Goal: Task Accomplishment & Management: Complete application form

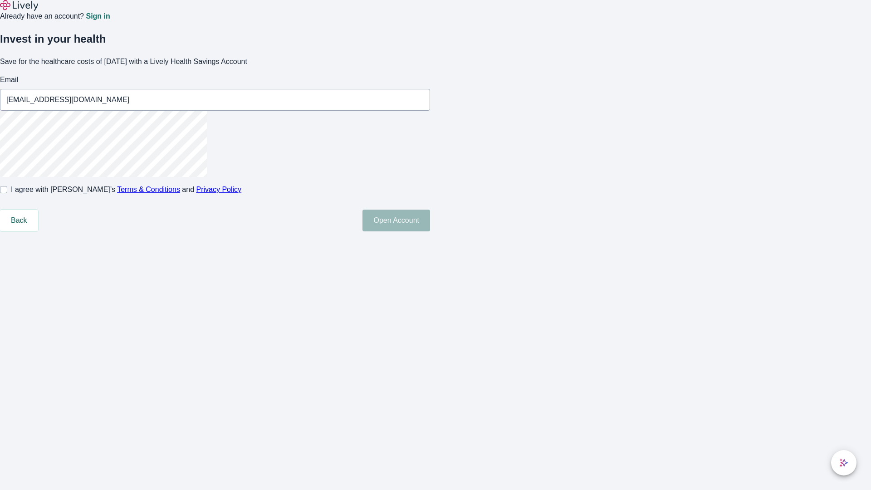
click at [7, 193] on input "I agree with Lively’s Terms & Conditions and Privacy Policy" at bounding box center [3, 189] width 7 height 7
checkbox input "true"
click at [430, 231] on button "Open Account" at bounding box center [397, 221] width 68 height 22
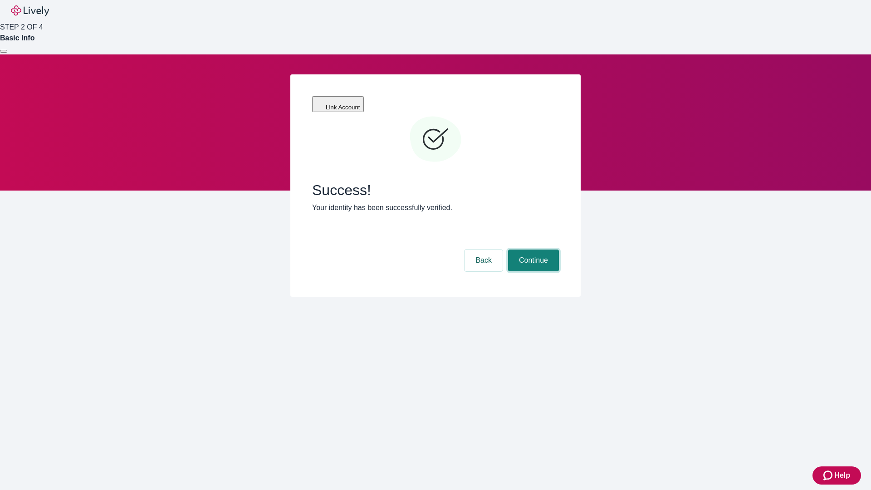
click at [532, 250] on button "Continue" at bounding box center [533, 261] width 51 height 22
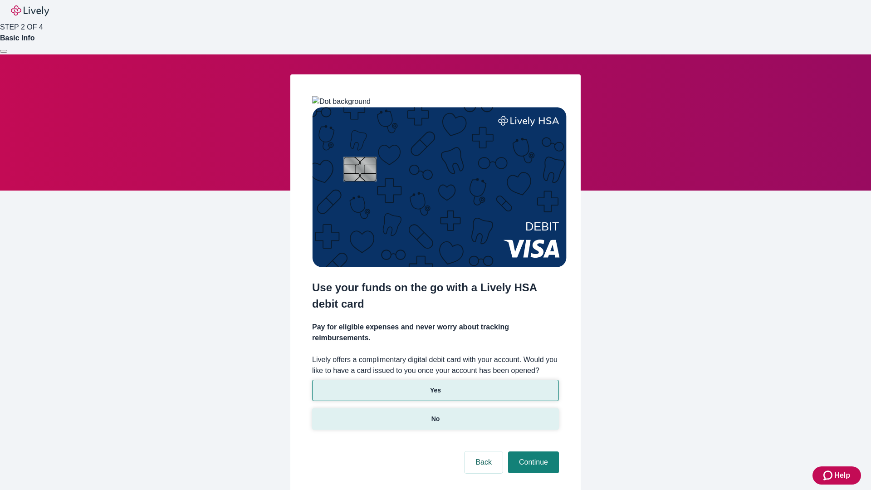
click at [435, 414] on p "No" at bounding box center [436, 419] width 9 height 10
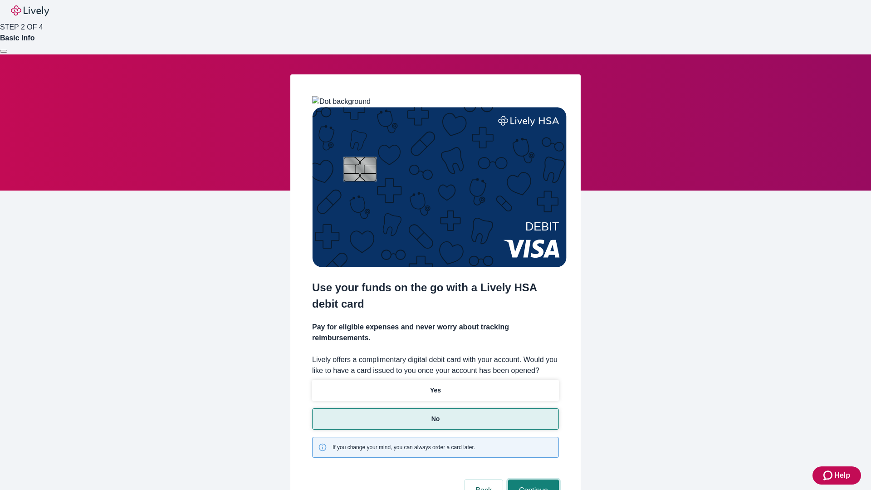
click at [532, 480] on button "Continue" at bounding box center [533, 491] width 51 height 22
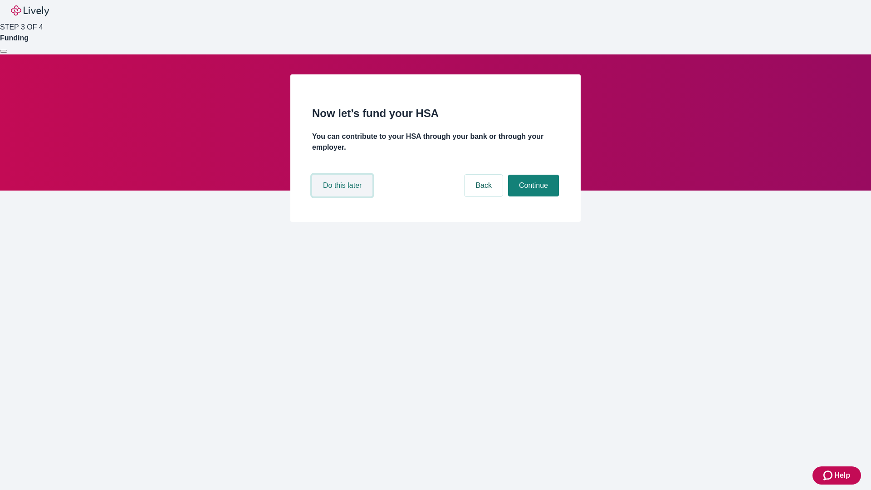
click at [344, 197] on button "Do this later" at bounding box center [342, 186] width 60 height 22
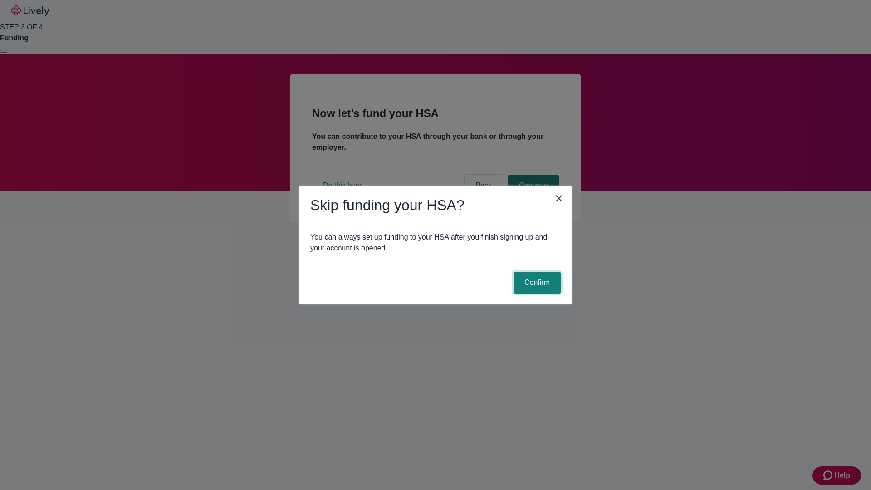
click at [536, 283] on button "Confirm" at bounding box center [537, 283] width 47 height 22
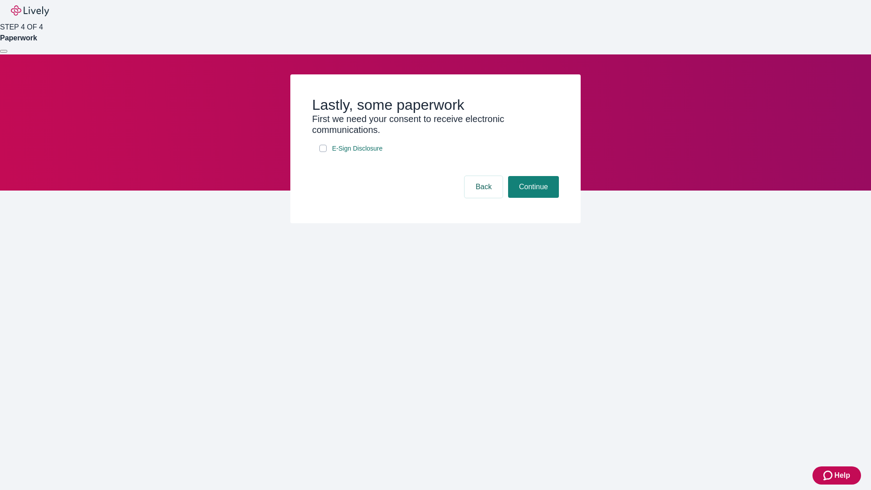
click at [323, 152] on input "E-Sign Disclosure" at bounding box center [323, 148] width 7 height 7
checkbox input "true"
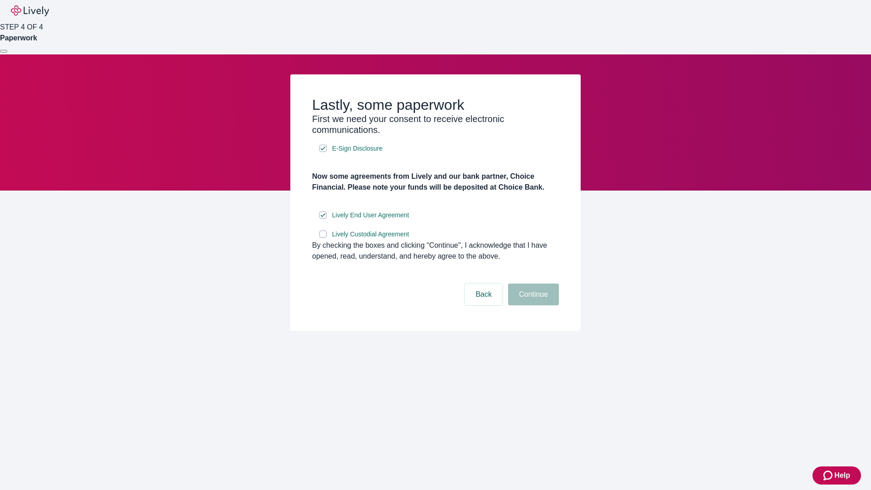
click at [323, 238] on input "Lively Custodial Agreement" at bounding box center [323, 234] width 7 height 7
checkbox input "true"
click at [532, 305] on button "Continue" at bounding box center [533, 295] width 51 height 22
